Goal: Check status: Check status

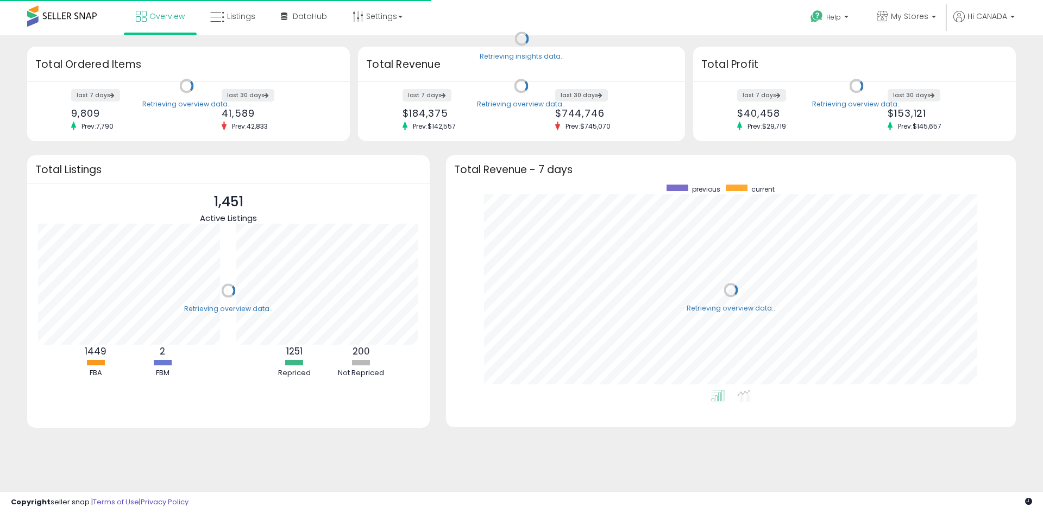
scroll to position [205, 548]
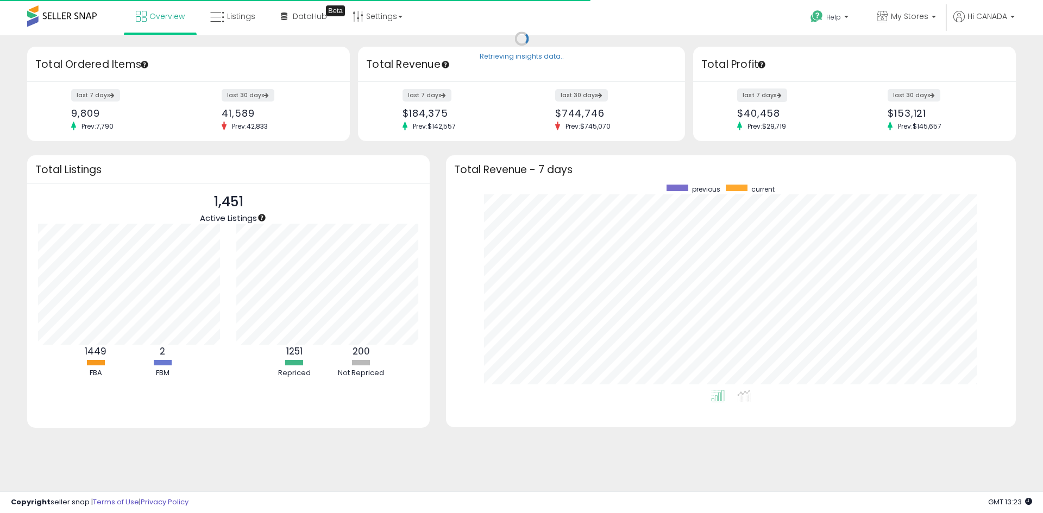
click at [774, 98] on label "last 7 days" at bounding box center [762, 96] width 50 height 14
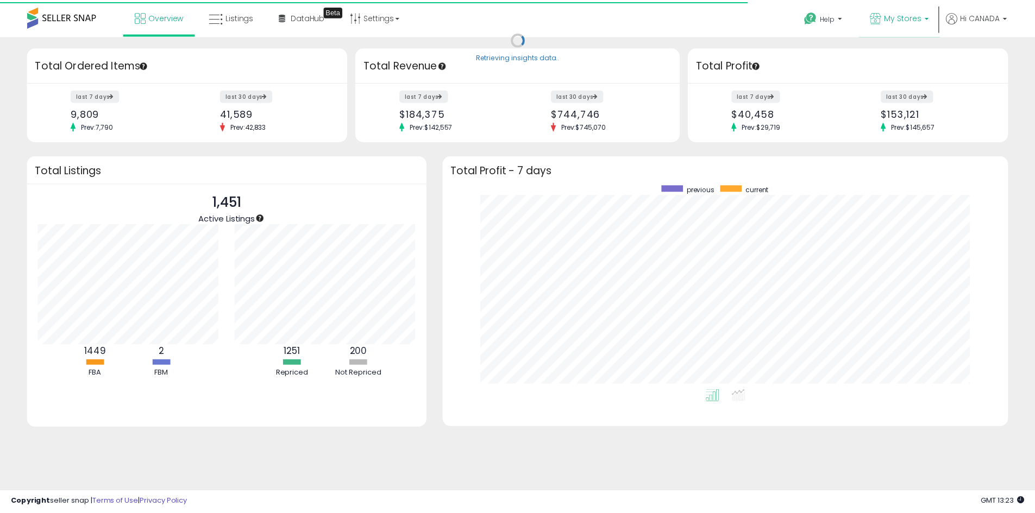
click at [886, 22] on p "My Stores" at bounding box center [906, 18] width 59 height 14
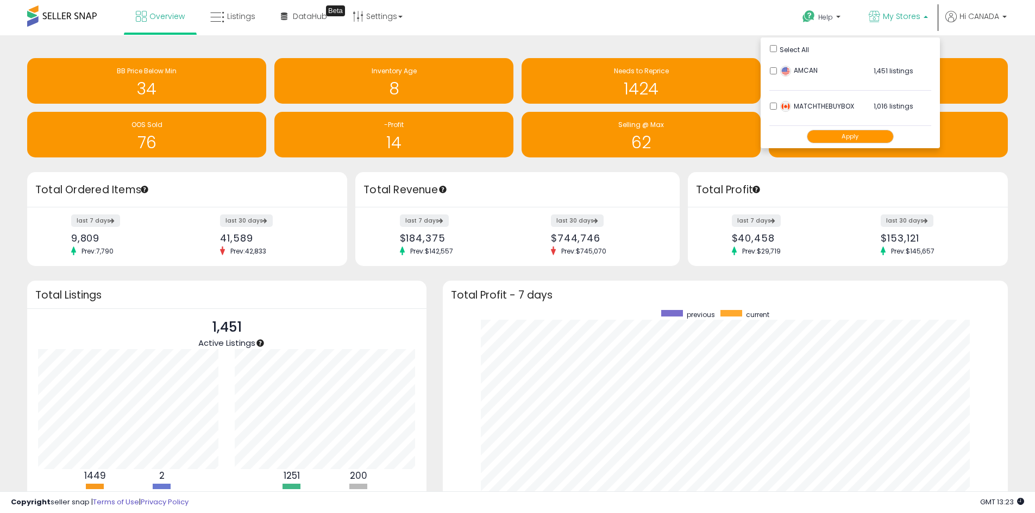
click at [861, 136] on button "Apply" at bounding box center [850, 137] width 87 height 14
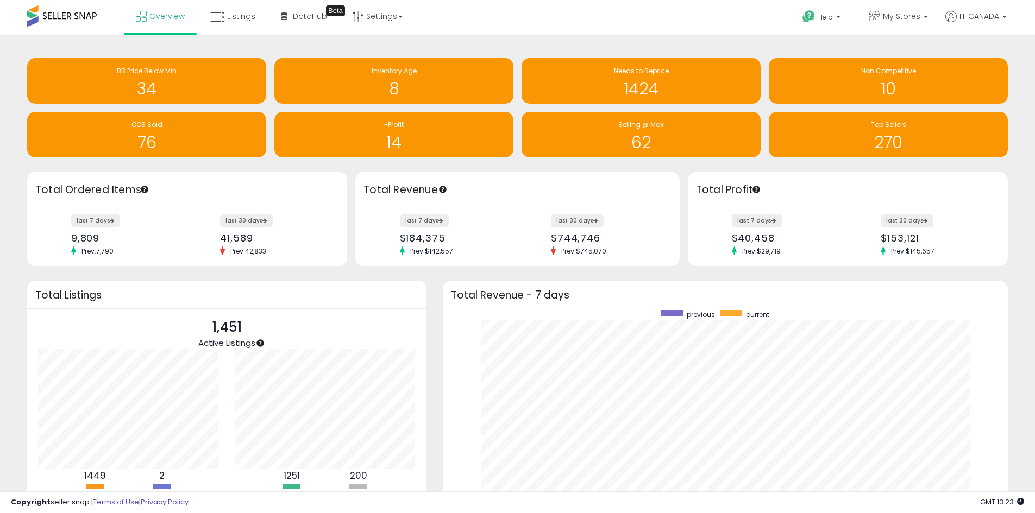
click at [749, 224] on label "last 7 days" at bounding box center [757, 221] width 50 height 14
click at [416, 223] on label "last 7 days" at bounding box center [425, 221] width 50 height 14
click at [907, 18] on span "My Stores" at bounding box center [901, 16] width 37 height 11
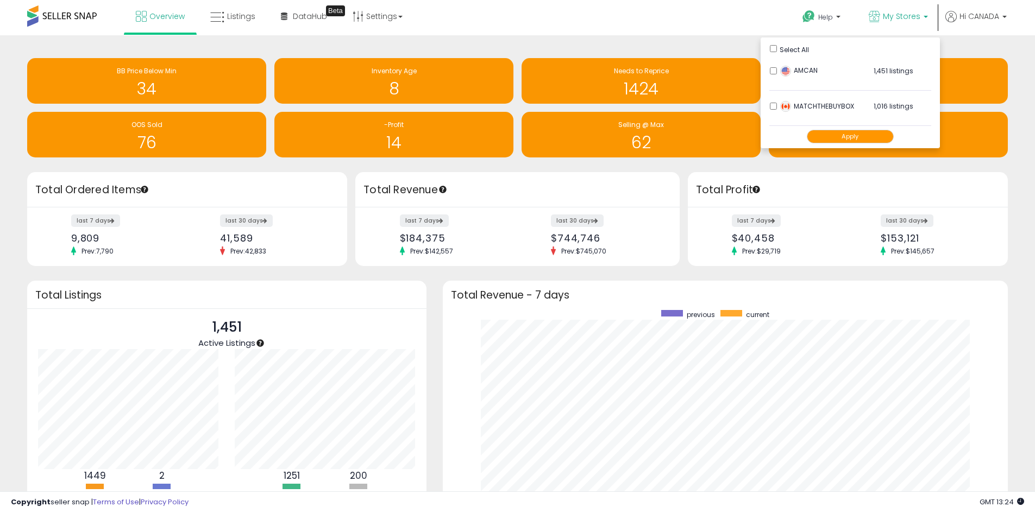
click at [780, 70] on img at bounding box center [785, 71] width 11 height 11
click at [840, 136] on button "Apply" at bounding box center [850, 137] width 87 height 14
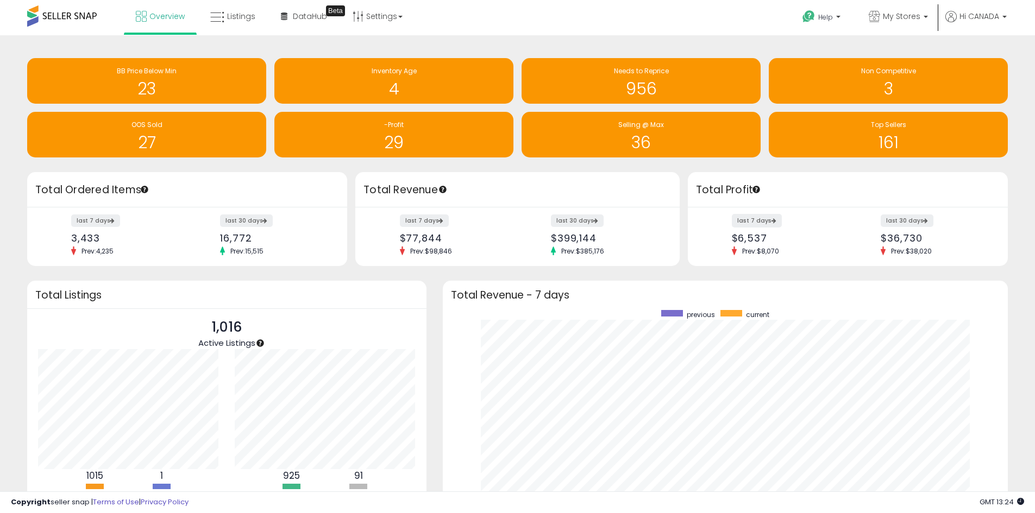
click at [757, 217] on label "last 7 days" at bounding box center [757, 221] width 50 height 14
click at [421, 217] on label "last 7 days" at bounding box center [425, 221] width 50 height 14
